Goal: Feedback & Contribution: Contribute content

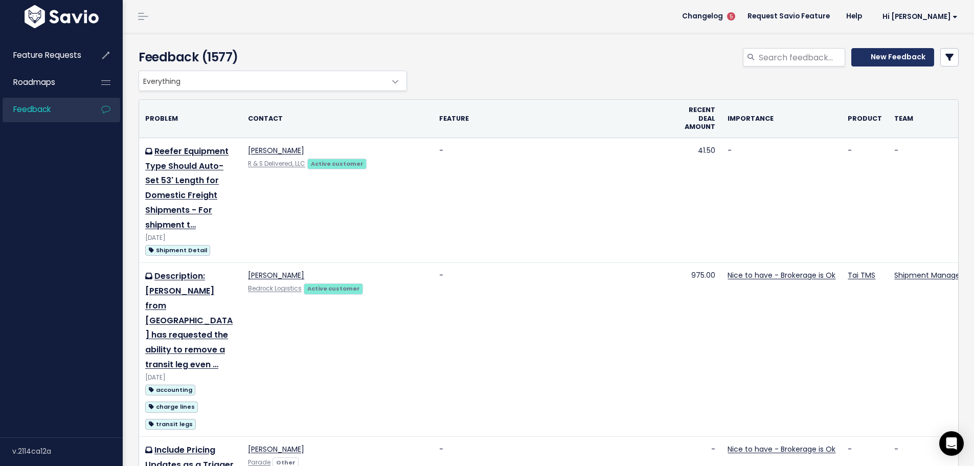
click at [861, 59] on icon at bounding box center [863, 56] width 7 height 7
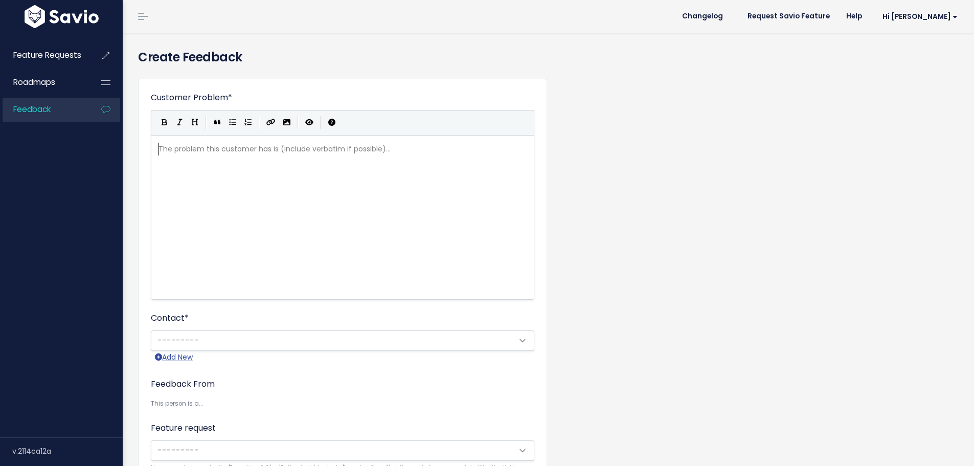
scroll to position [1, 0]
drag, startPoint x: 217, startPoint y: 182, endPoint x: 217, endPoint y: 188, distance: 5.6
click at [217, 184] on div "The problem this customer has is (include verbatim if possible)... xxxxxxxxxx ​" at bounding box center [355, 230] width 398 height 179
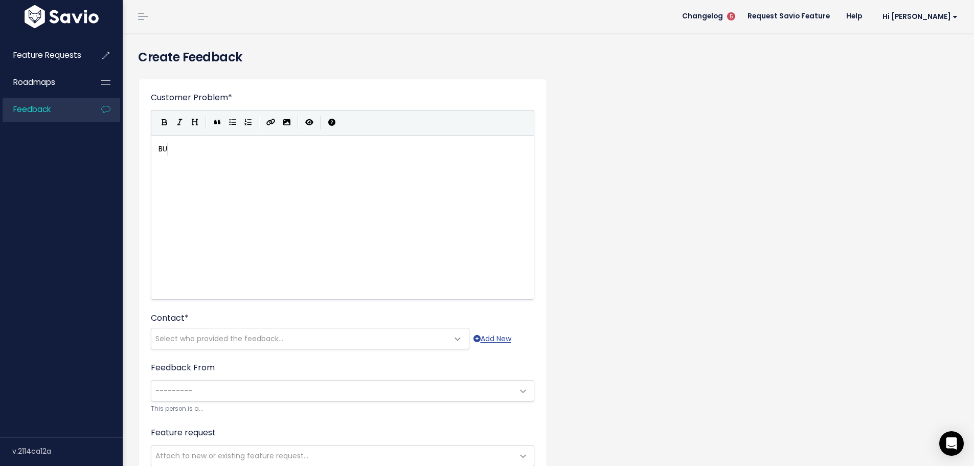
type textarea "BUL"
type textarea "ulk Operations - Pin Acitvity in bulk"
type textarea "X"
type textarea "xc"
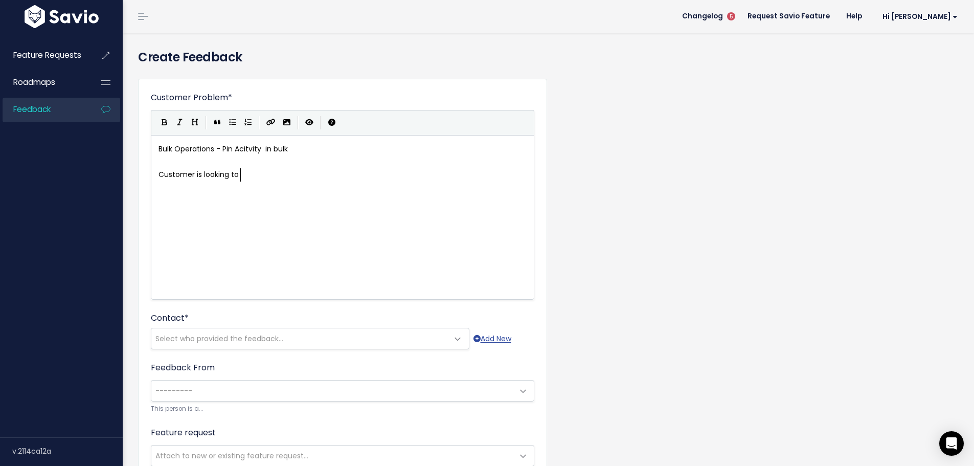
type textarea "Customer is looking to h"
type textarea "create a"
type textarea "have a"
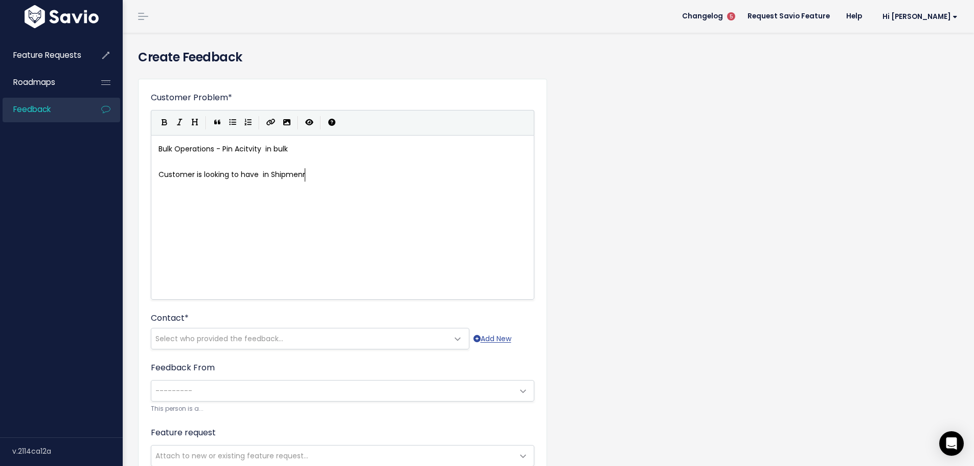
type textarea "in Shipmenr"
type textarea "t Searches the options to make a bulk PIN ALL activity , so in bulk add the sam…"
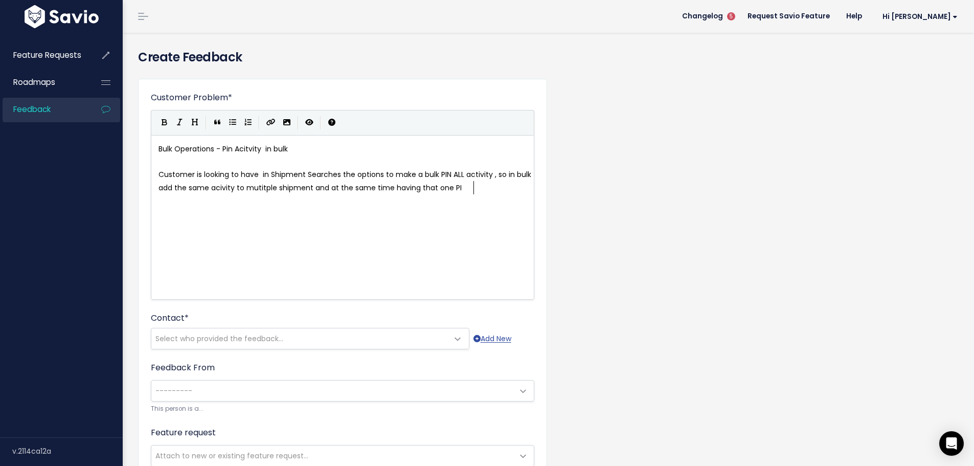
type textarea "ple shipment and at the same time having that one PIN"
type textarea "inned"
click at [496, 189] on pre "Customer is looking to have in Shipment Searches the options to make a bulk PIN…" at bounding box center [346, 181] width 380 height 26
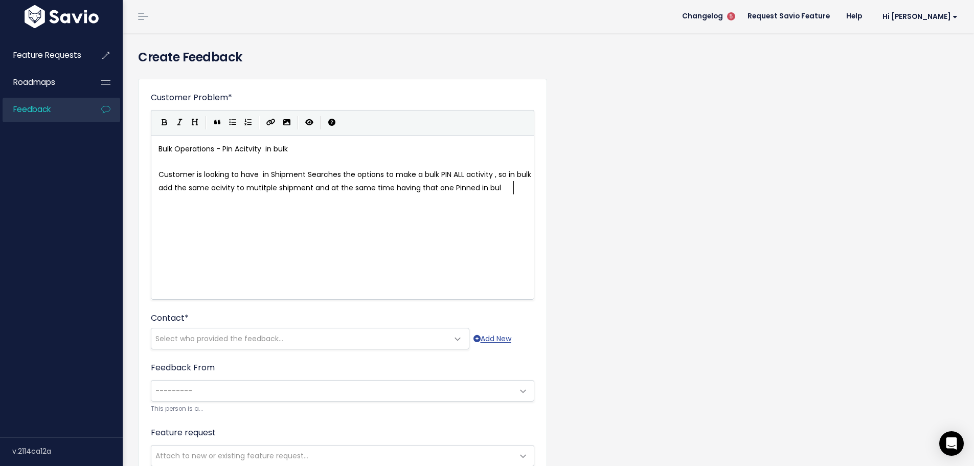
type textarea "in bulk"
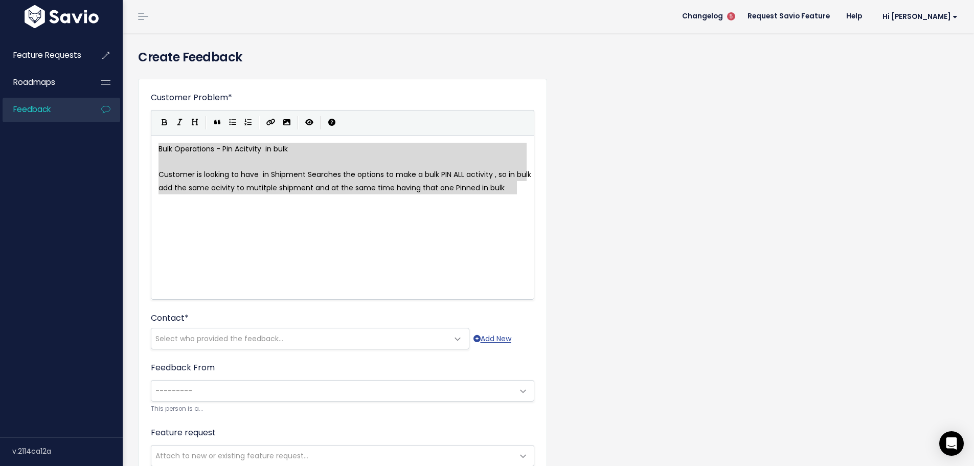
drag, startPoint x: 530, startPoint y: 192, endPoint x: 103, endPoint y: 175, distance: 427.3
click at [153, 151] on div "Bulk Operations - Pin Acitvity in bulk Customer is looking to have in Shipment …" at bounding box center [343, 217] width 384 height 165
type textarea "Bulk Operations - Pin Acitvity in bulk Customer is looking to have in Shipment …"
drag, startPoint x: 393, startPoint y: 275, endPoint x: 386, endPoint y: 267, distance: 10.1
click at [392, 275] on div "x Bulk Operations - Pin Acitvity in bulk ​ Customer is looking to have in Shipm…" at bounding box center [355, 230] width 398 height 179
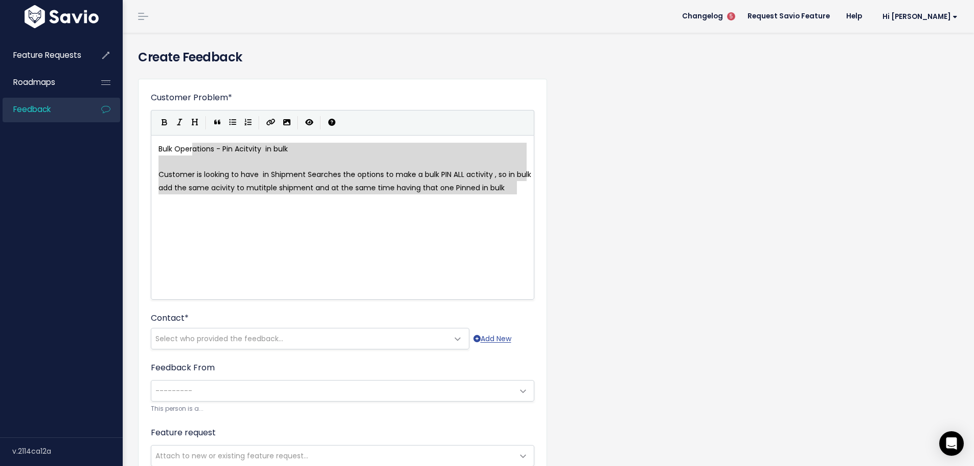
type textarea "Bulk Operations - Pin Acitvity in bulk Customer is looking to have in Shipment …"
drag, startPoint x: 521, startPoint y: 190, endPoint x: 161, endPoint y: 139, distance: 364.1
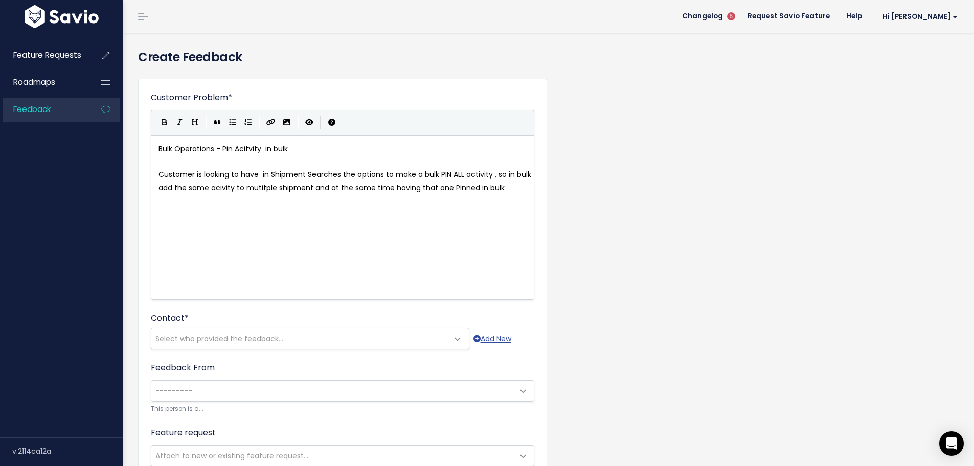
click at [156, 173] on div "x Bulk Operations - Pin Acitvity in bulk ​ Customer is looking to have in Shipm…" at bounding box center [343, 217] width 384 height 165
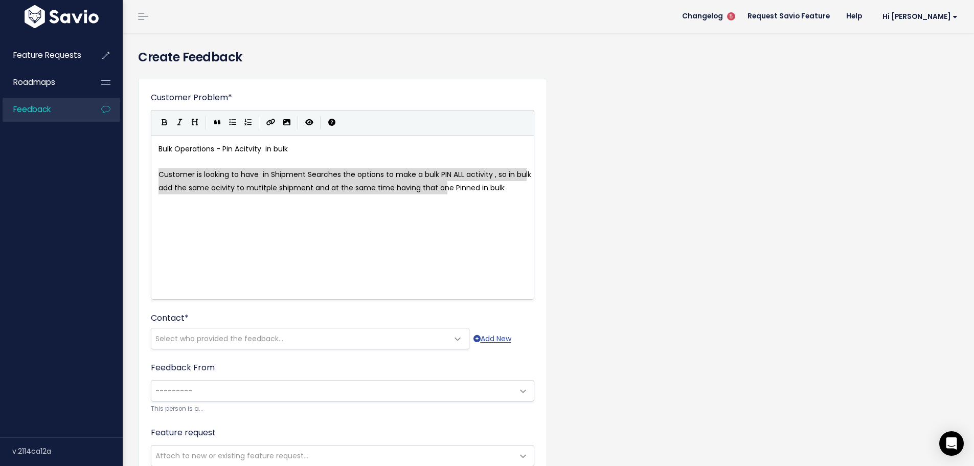
type textarea "Customer is looking to have in Shipment Searches the options to make a bulk PIN…"
drag, startPoint x: 157, startPoint y: 173, endPoint x: 527, endPoint y: 211, distance: 372.2
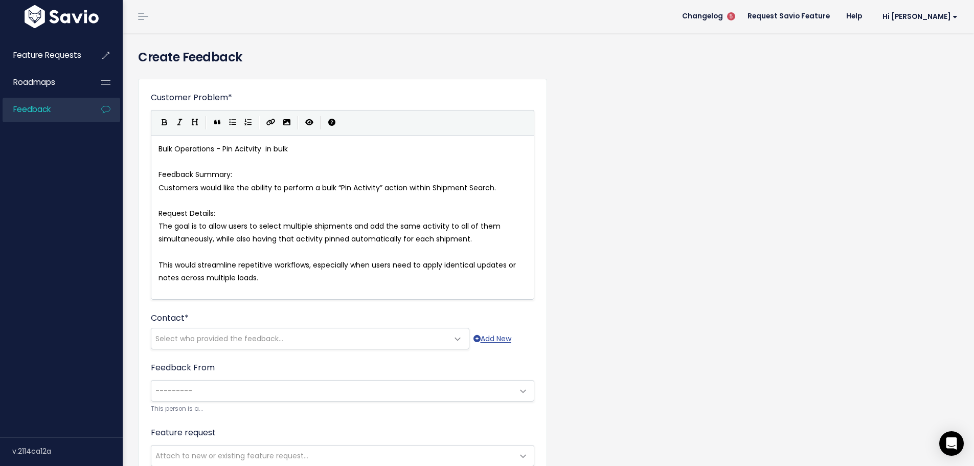
click at [223, 203] on pre "​" at bounding box center [346, 200] width 380 height 13
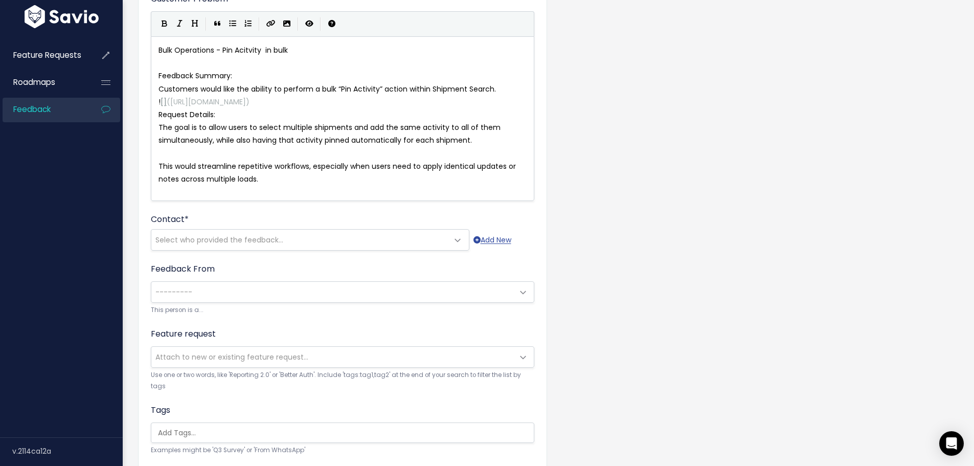
scroll to position [102, 0]
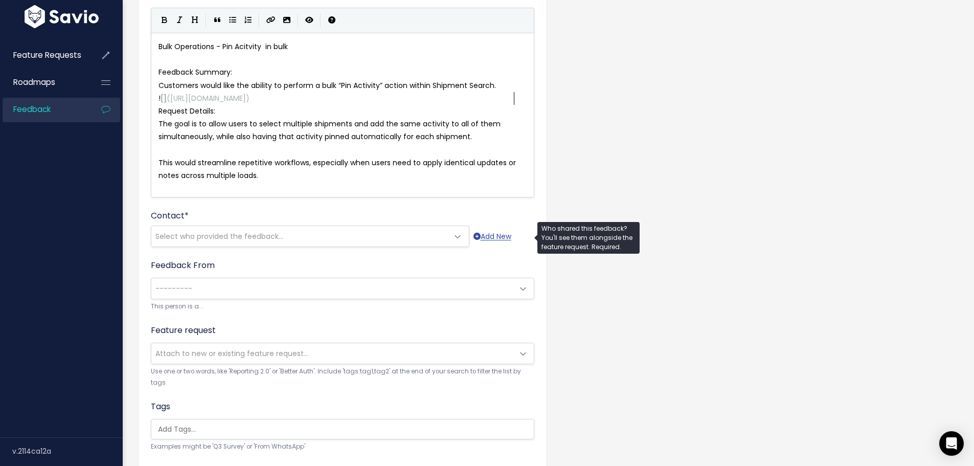
click at [353, 236] on span "Select who provided the feedback..." at bounding box center [299, 236] width 297 height 20
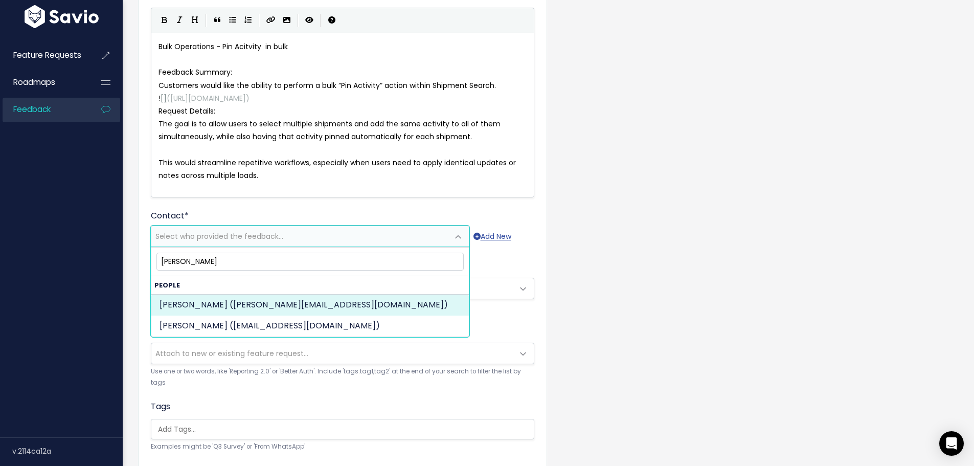
type input "maria oroz"
select select "ONBOARDING"
select select "86419860"
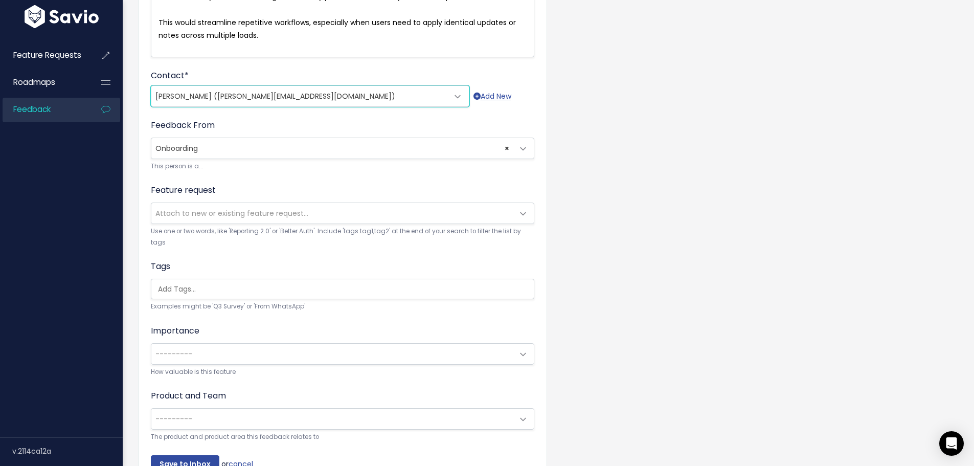
scroll to position [307, 0]
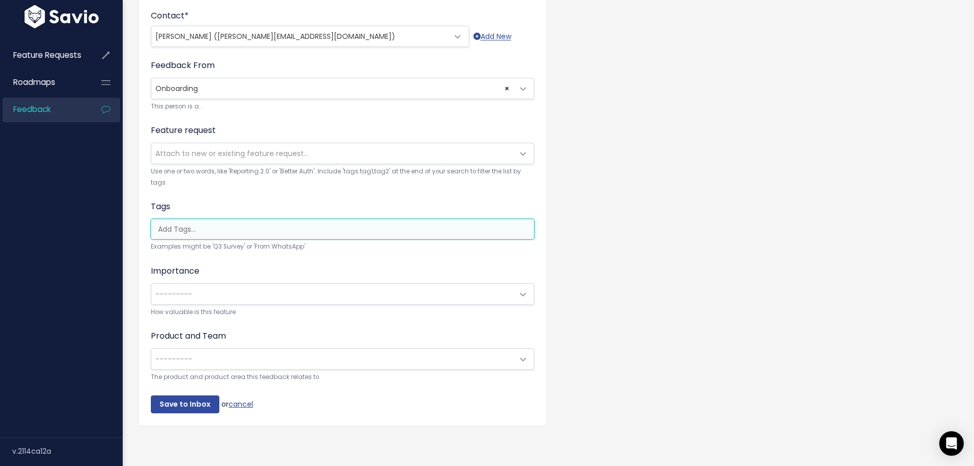
click at [208, 224] on input "search" at bounding box center [345, 229] width 383 height 11
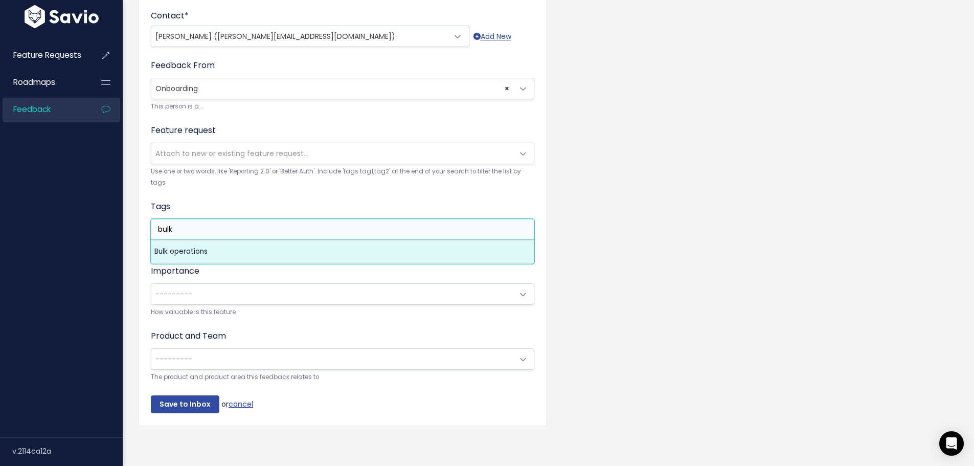
type input "bulk"
select select "5511"
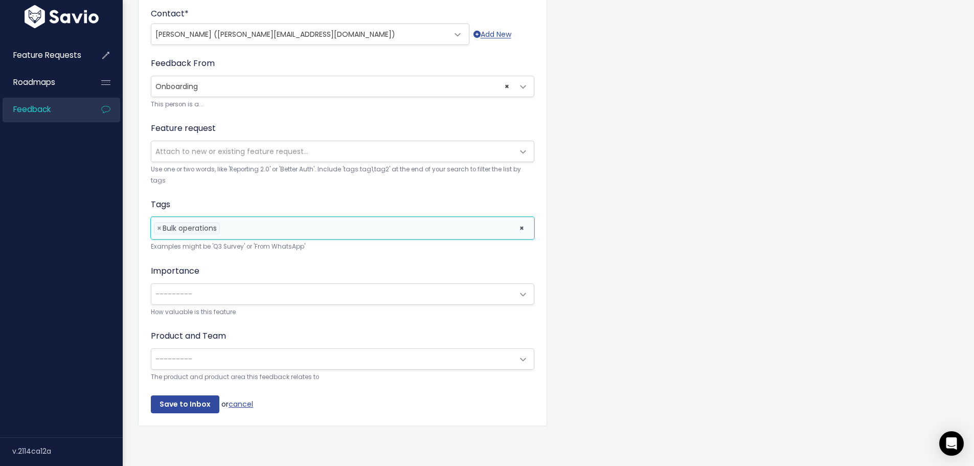
click at [228, 223] on input "search" at bounding box center [225, 228] width 6 height 11
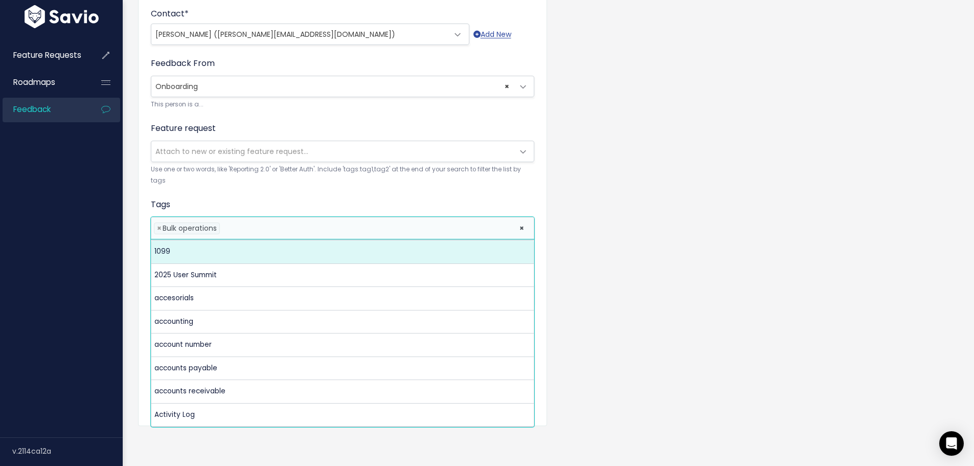
click at [231, 223] on li at bounding box center [366, 228] width 289 height 11
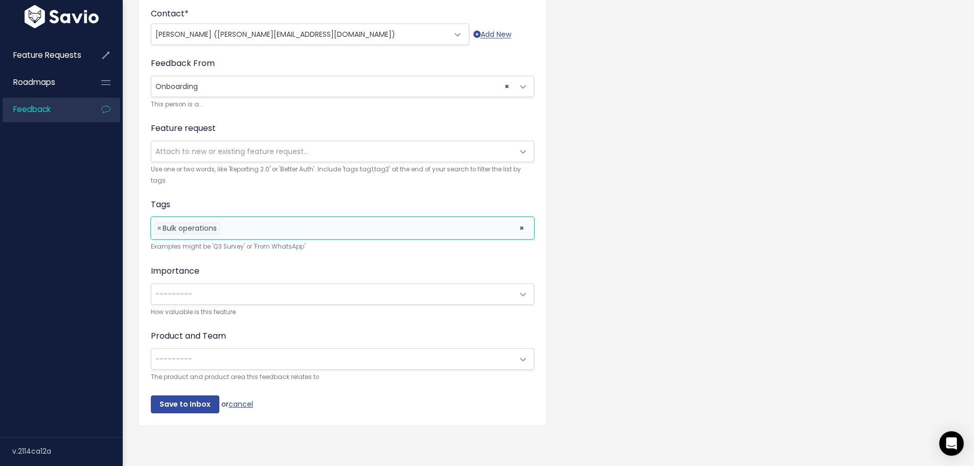
click at [231, 223] on li at bounding box center [366, 228] width 289 height 11
type input "p"
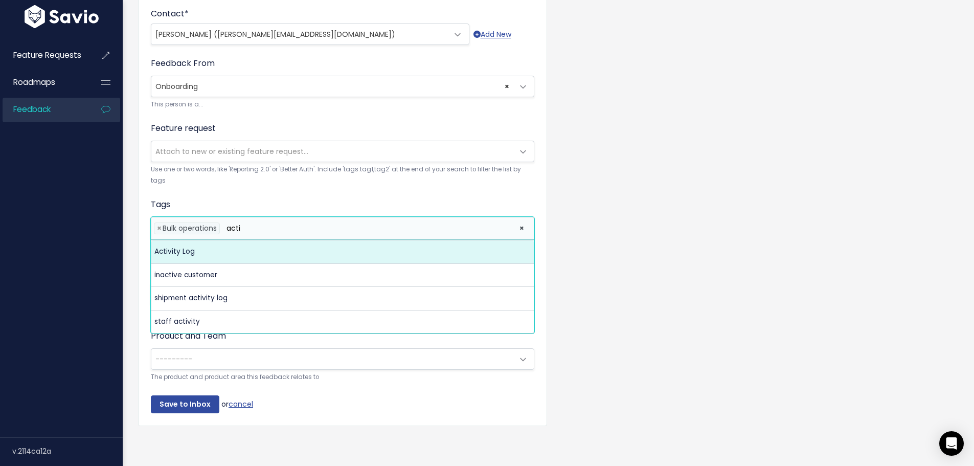
type input "acti"
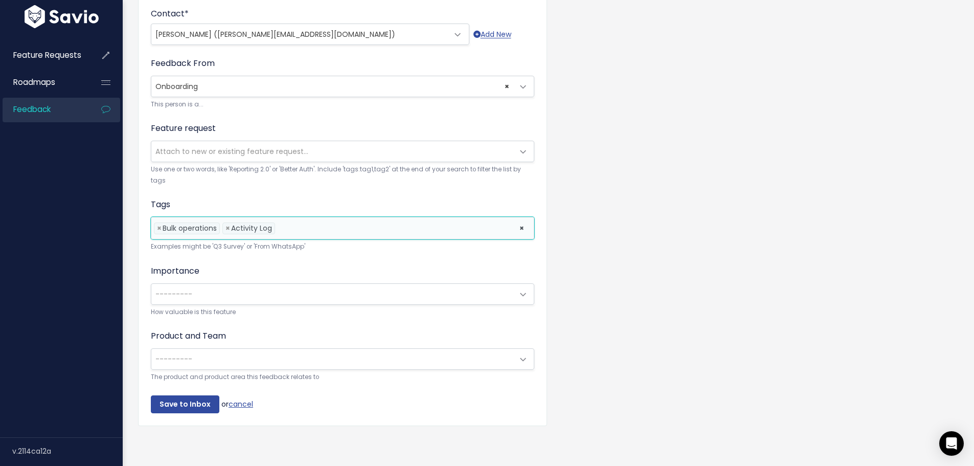
click at [306, 223] on li at bounding box center [395, 228] width 234 height 11
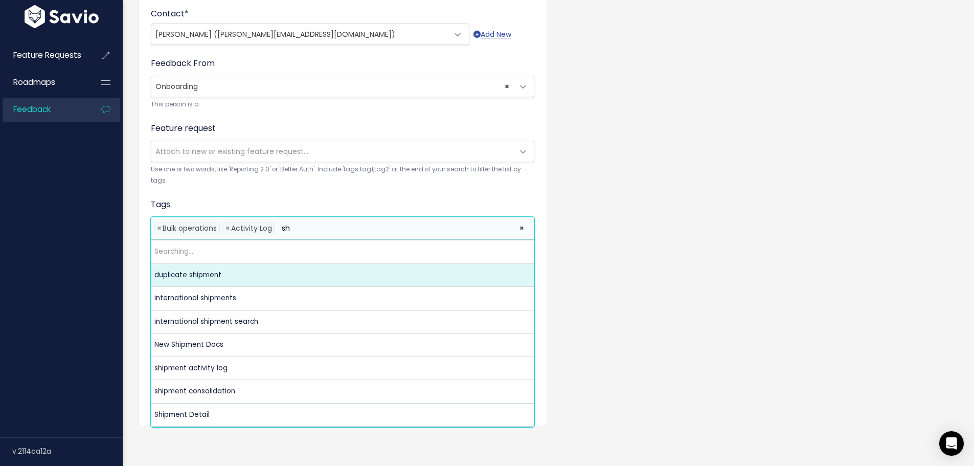
type input "s"
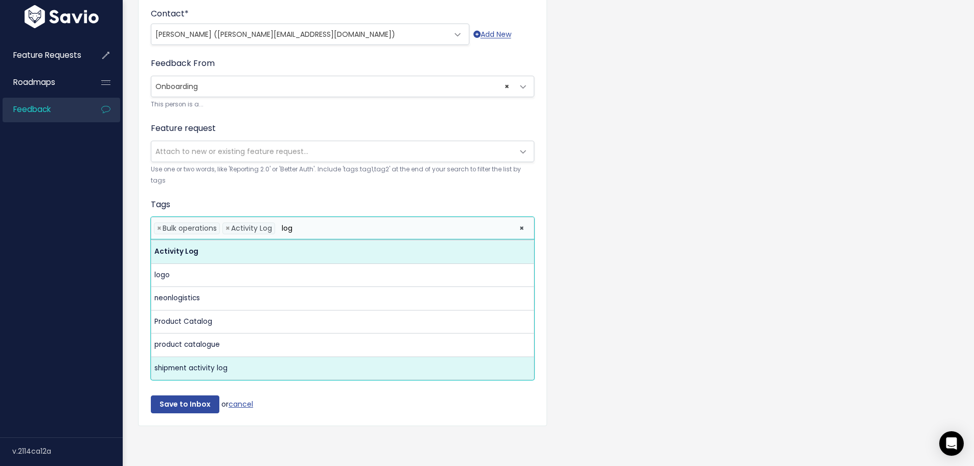
type input "log"
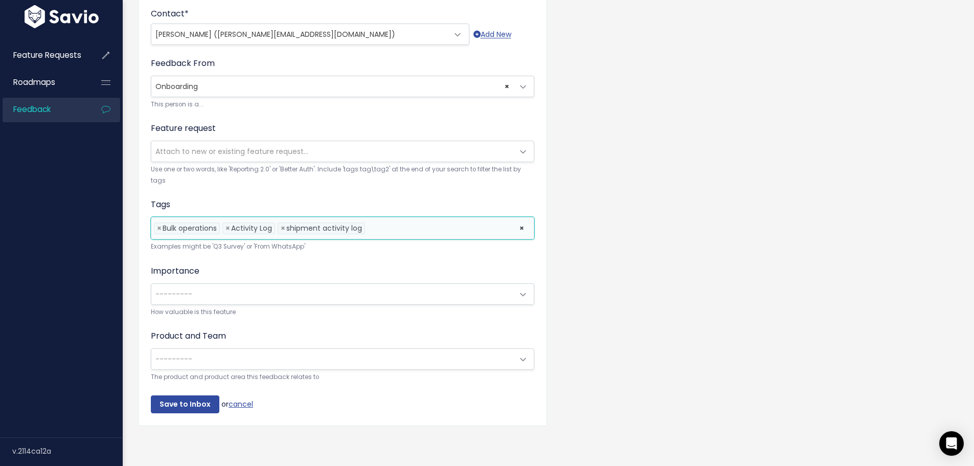
click at [399, 225] on li at bounding box center [440, 228] width 144 height 11
type input "pinn"
click at [642, 273] on div "Customer Problem * Bulk Operations - Pin Acitvity in bulk Feedback Summary: Cus…" at bounding box center [548, 107] width 836 height 683
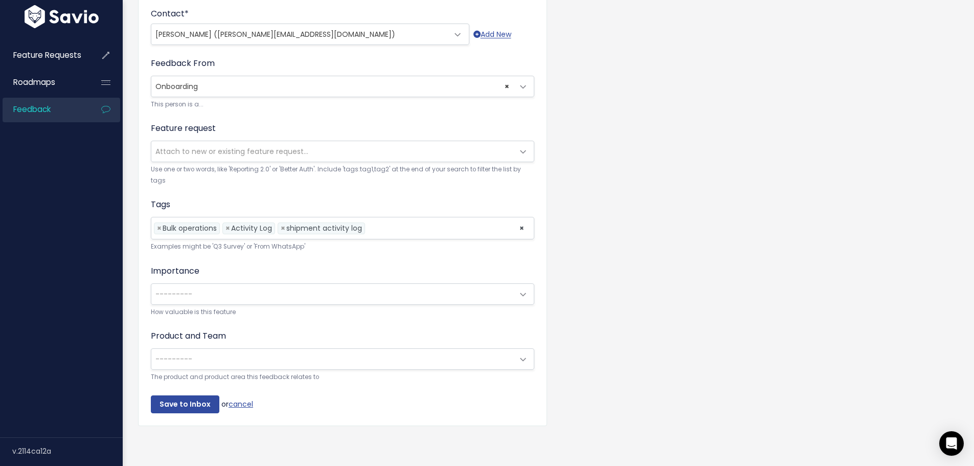
click at [280, 299] on span "---------" at bounding box center [332, 294] width 362 height 20
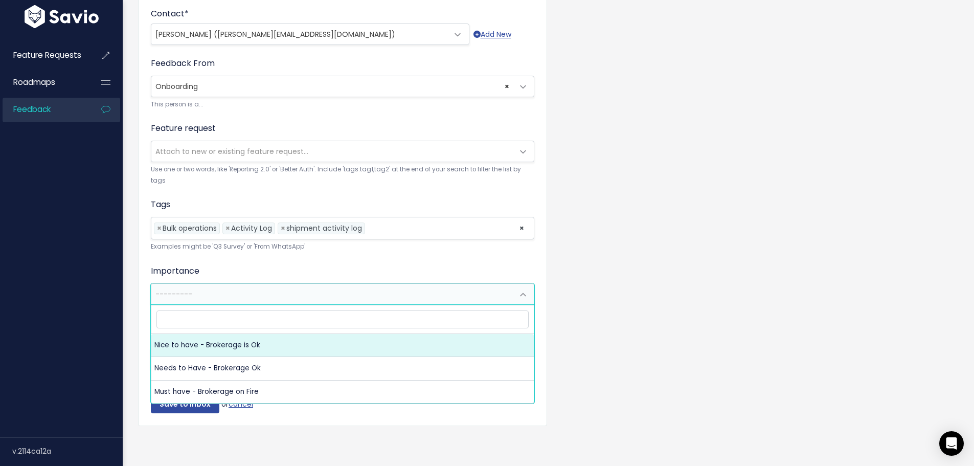
select select "NICE_TO_HAVE"
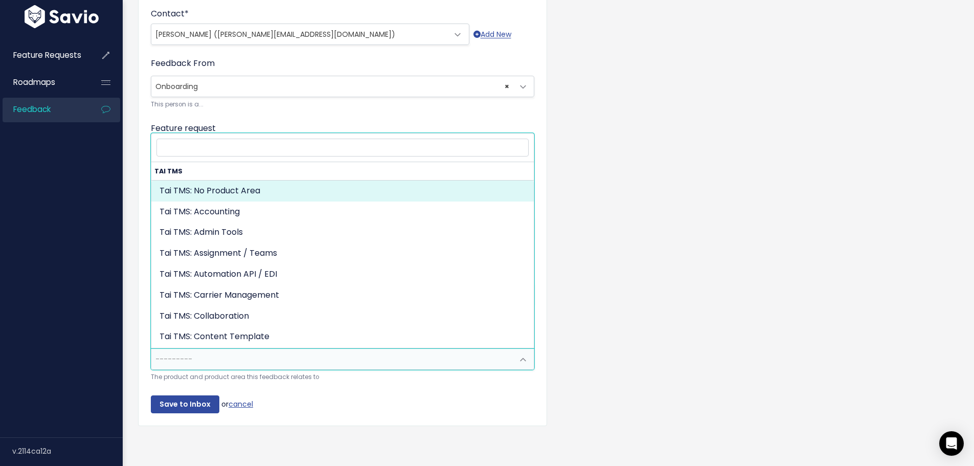
click at [202, 356] on span "---------" at bounding box center [332, 359] width 362 height 20
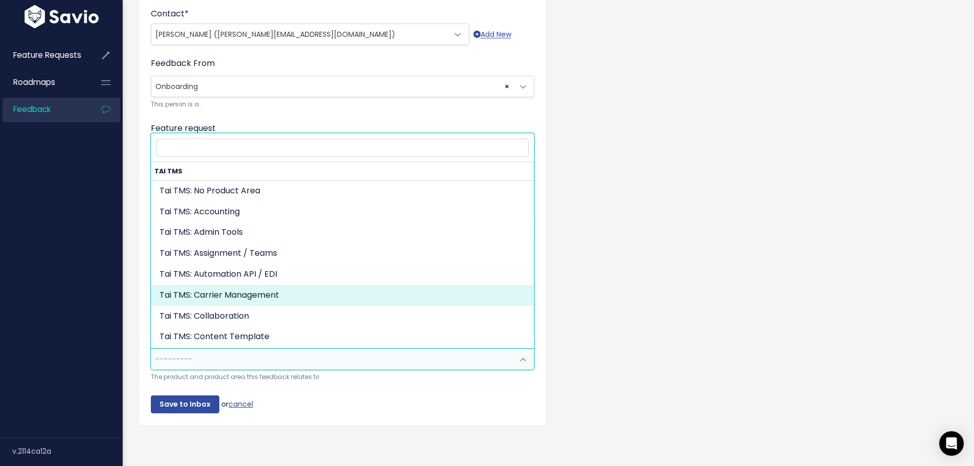
click at [740, 284] on div "Customer Problem * Bulk Operations - Pin Acitvity in bulk Feedback Summary: Cus…" at bounding box center [548, 107] width 836 height 683
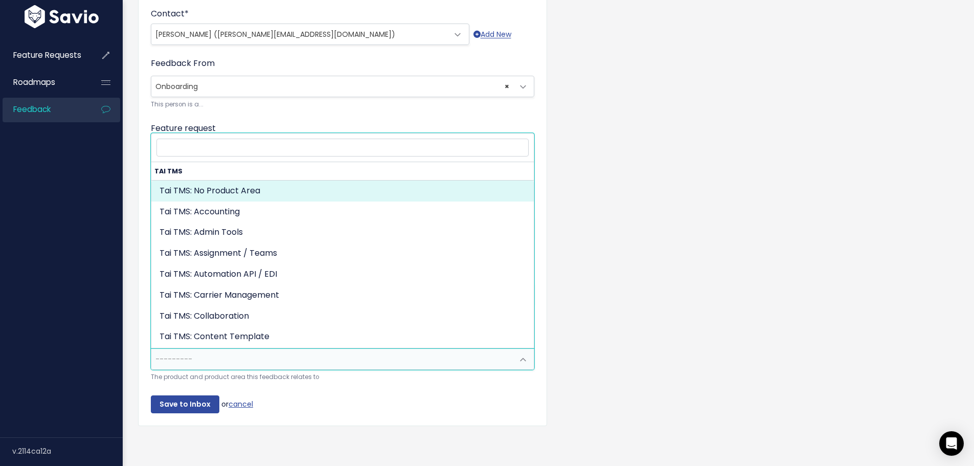
click at [305, 359] on span "---------" at bounding box center [332, 359] width 362 height 20
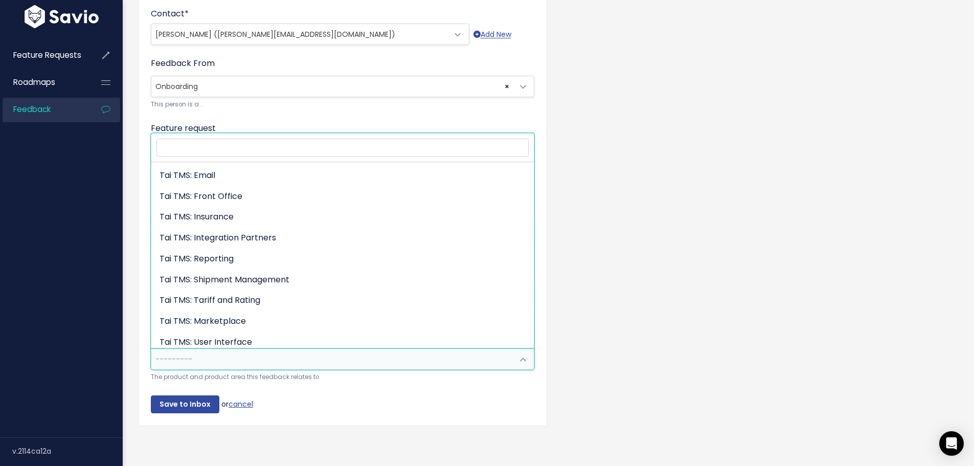
scroll to position [229, 0]
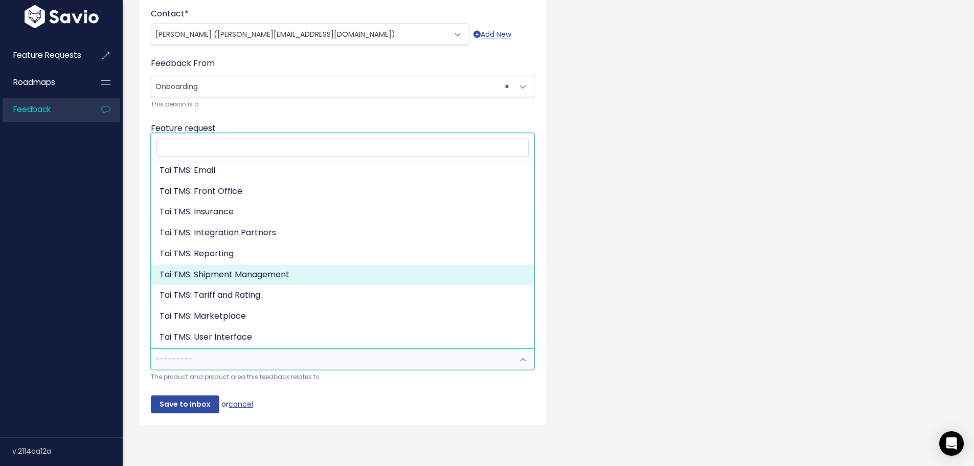
select select "MAIN:SHIPMENT_MANAGEMENT"
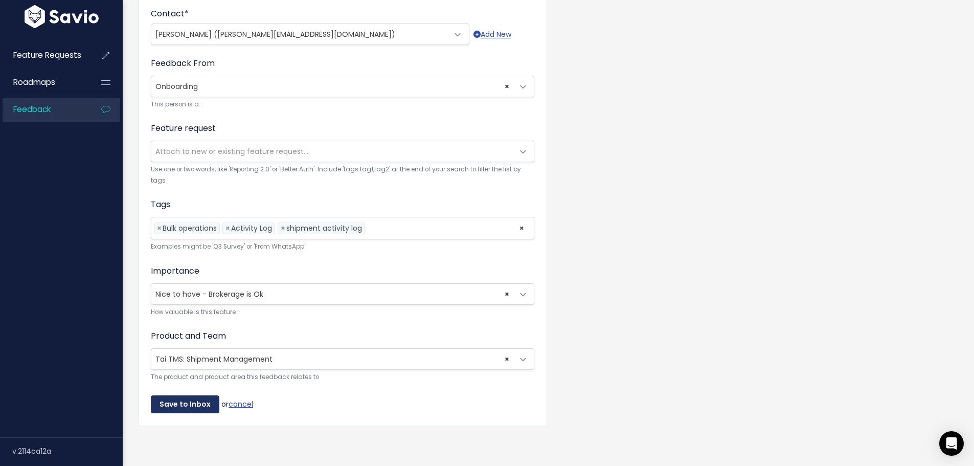
click at [183, 406] on input "Save to Inbox" at bounding box center [185, 404] width 69 height 18
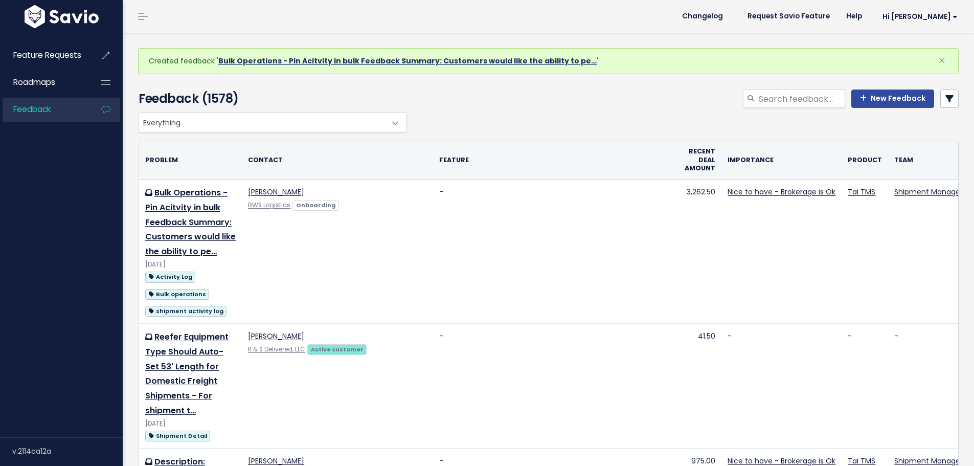
click at [260, 56] on link "Bulk Operations - Pin Acitvity in bulk Feedback Summary: Customers would like t…" at bounding box center [407, 61] width 378 height 10
